Goal: Find specific page/section: Find specific page/section

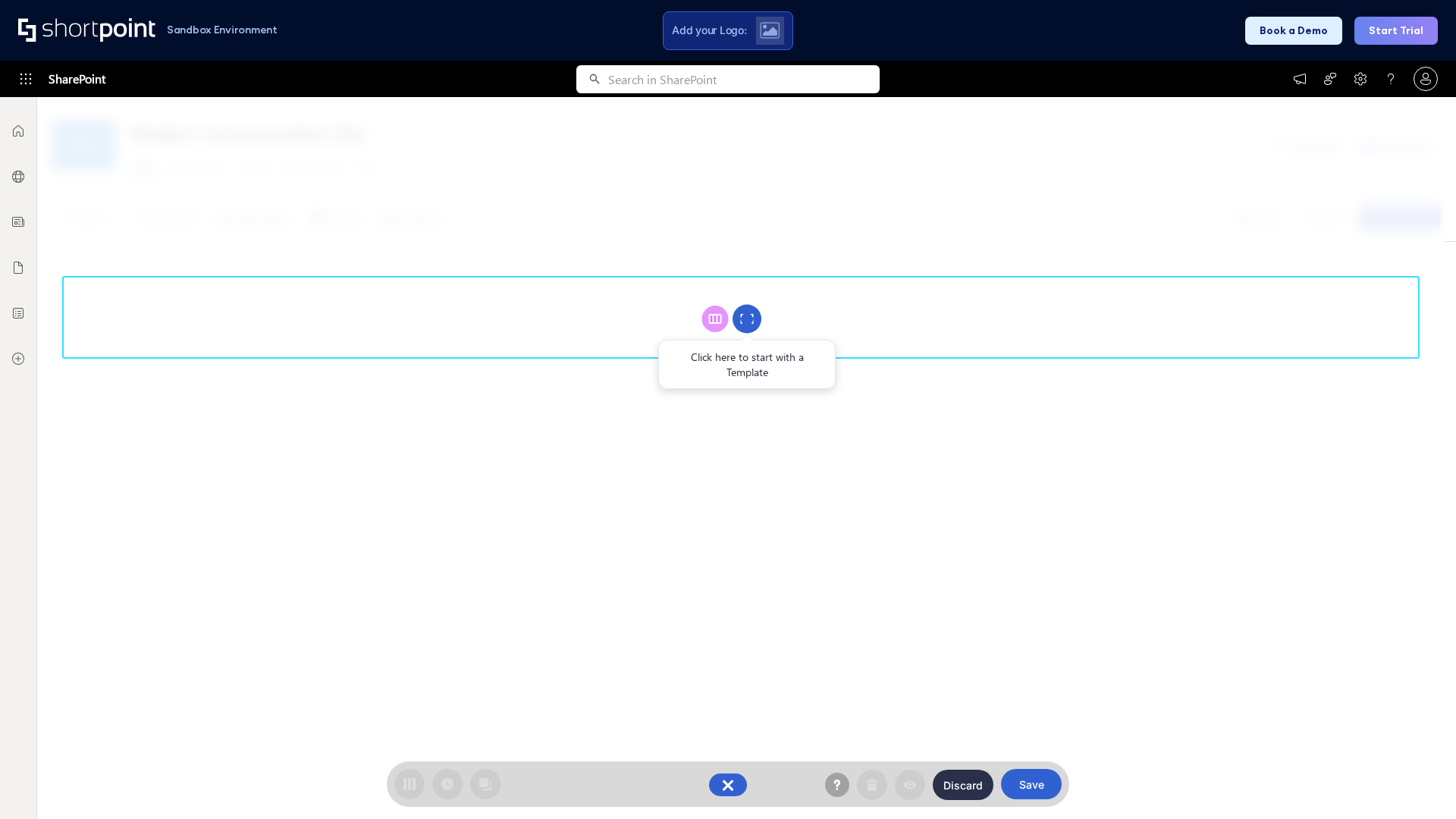
click at [747, 318] on circle at bounding box center [748, 319] width 29 height 29
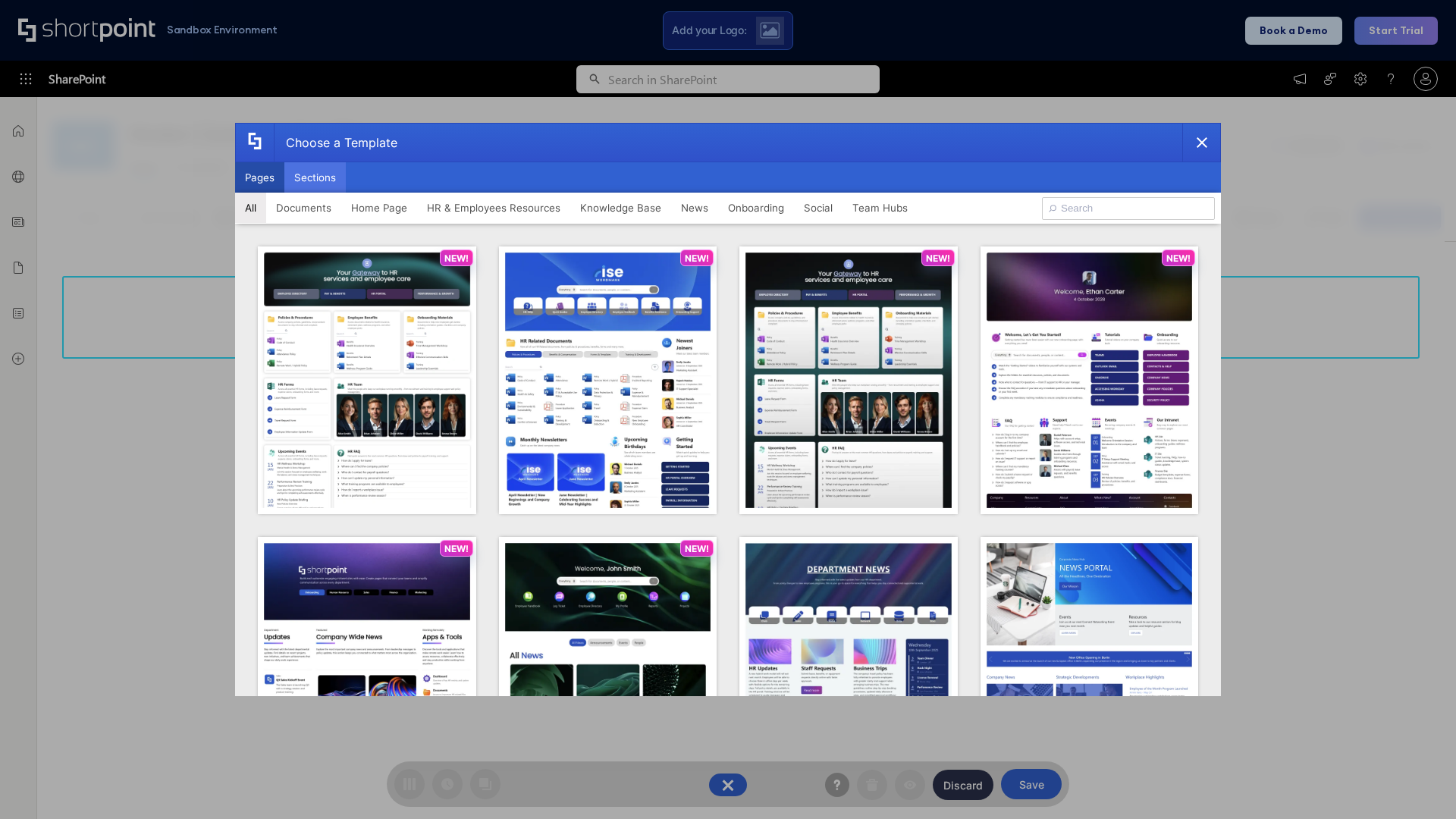
click at [315, 178] on button "Sections" at bounding box center [315, 177] width 61 height 30
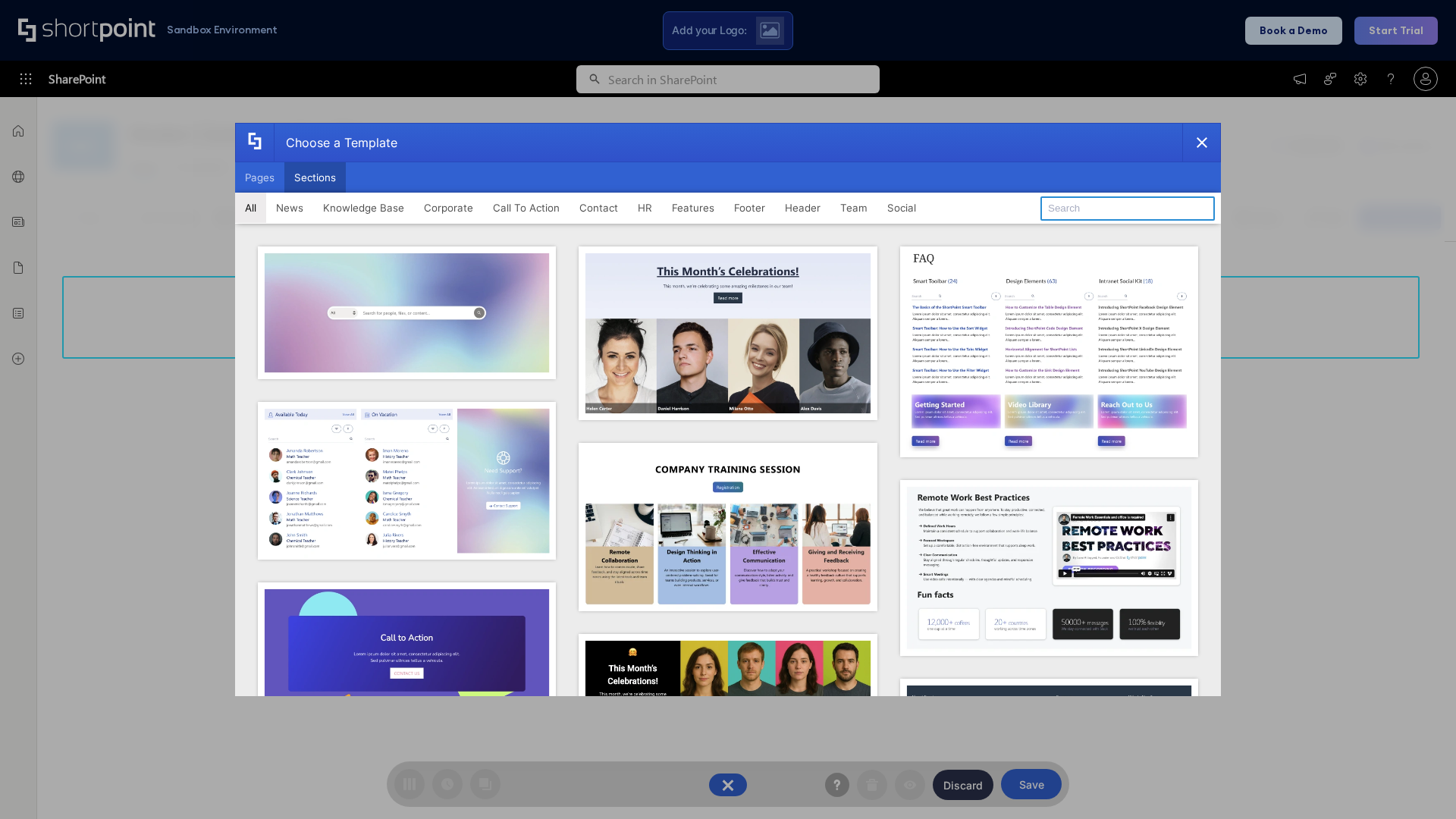
type input "Header 4"
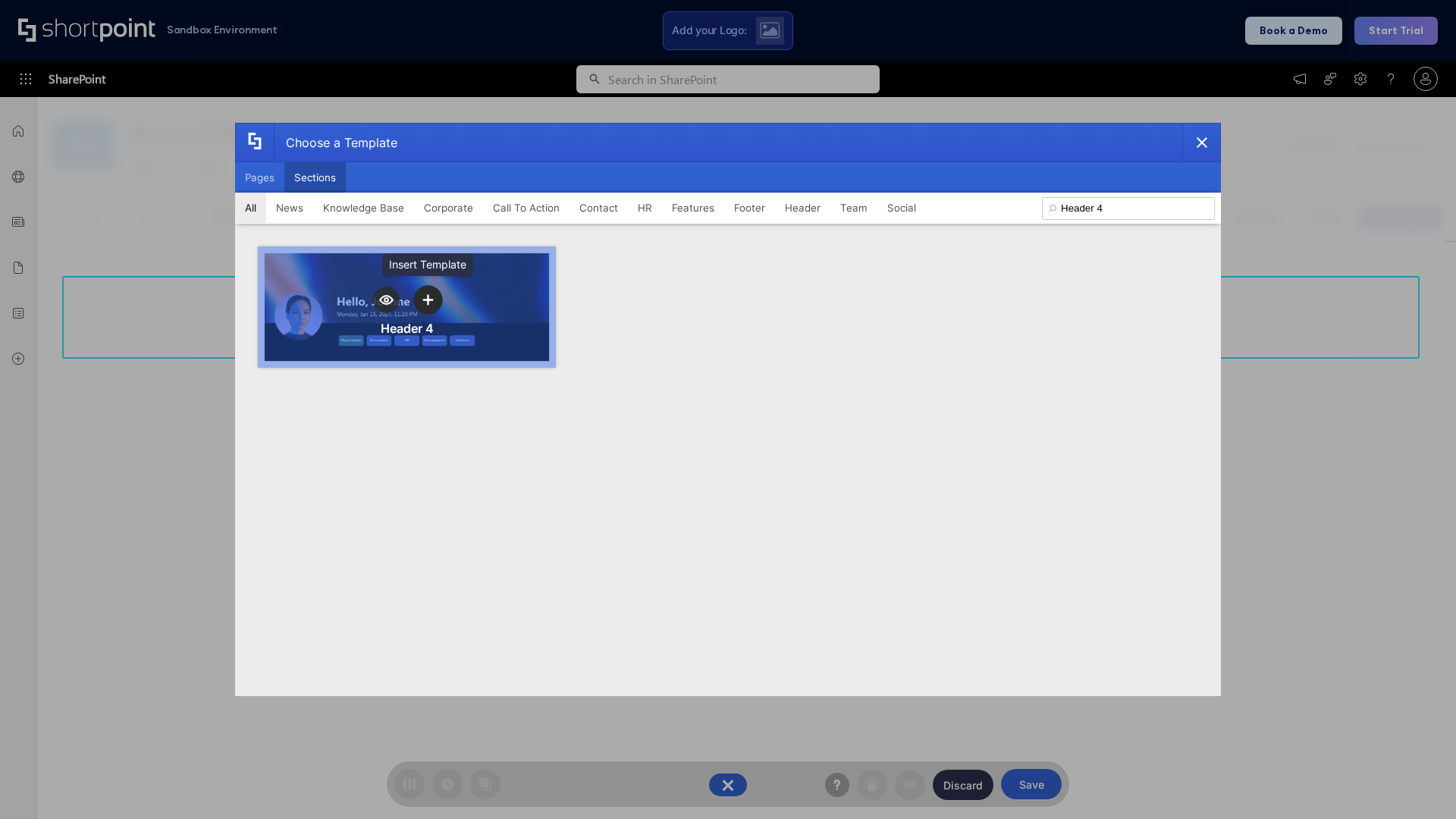
click at [428, 300] on icon "template selector" at bounding box center [428, 300] width 11 height 11
